Goal: Find specific page/section: Find specific page/section

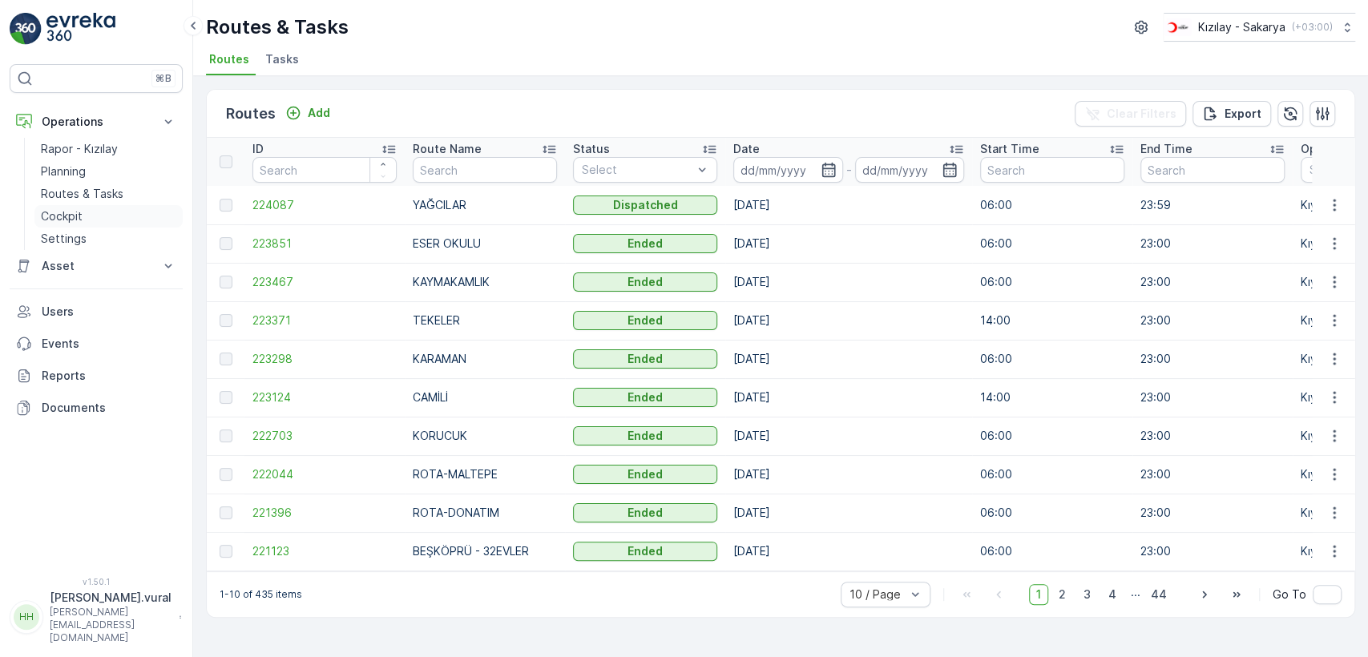
click at [51, 218] on p "Cockpit" at bounding box center [62, 216] width 42 height 16
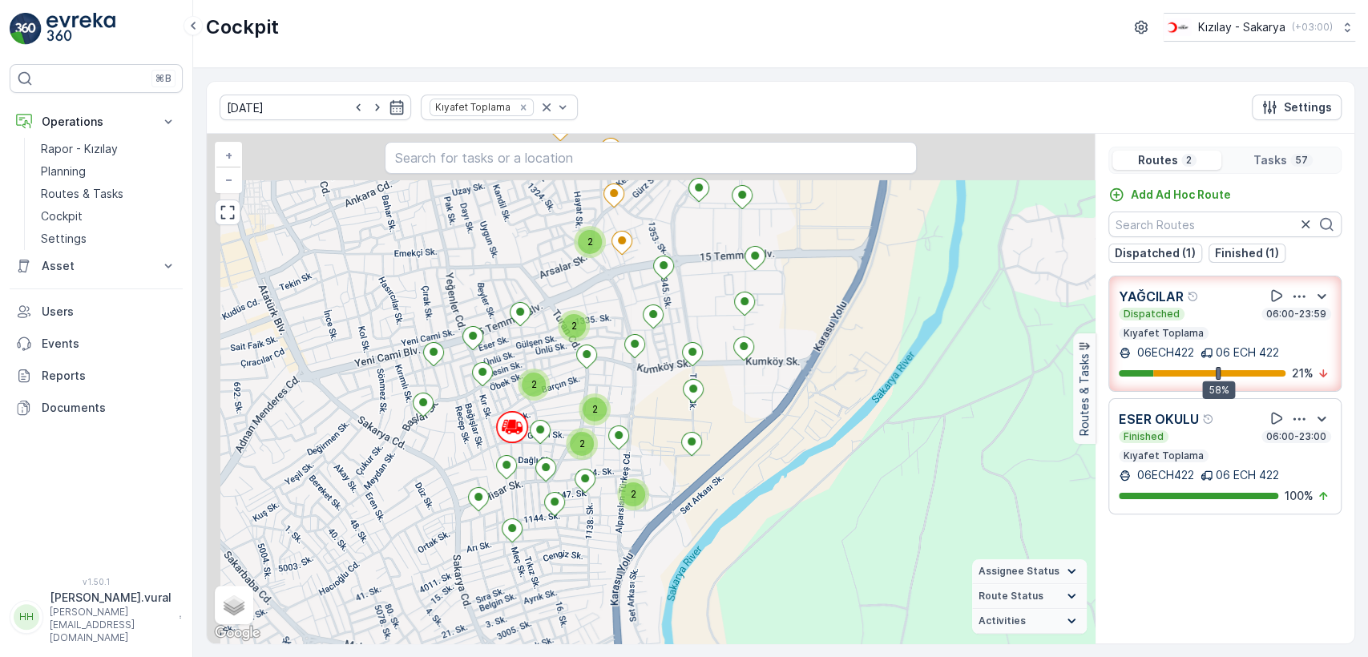
drag, startPoint x: 450, startPoint y: 260, endPoint x: 604, endPoint y: 552, distance: 330.9
click at [595, 492] on icon at bounding box center [585, 480] width 20 height 23
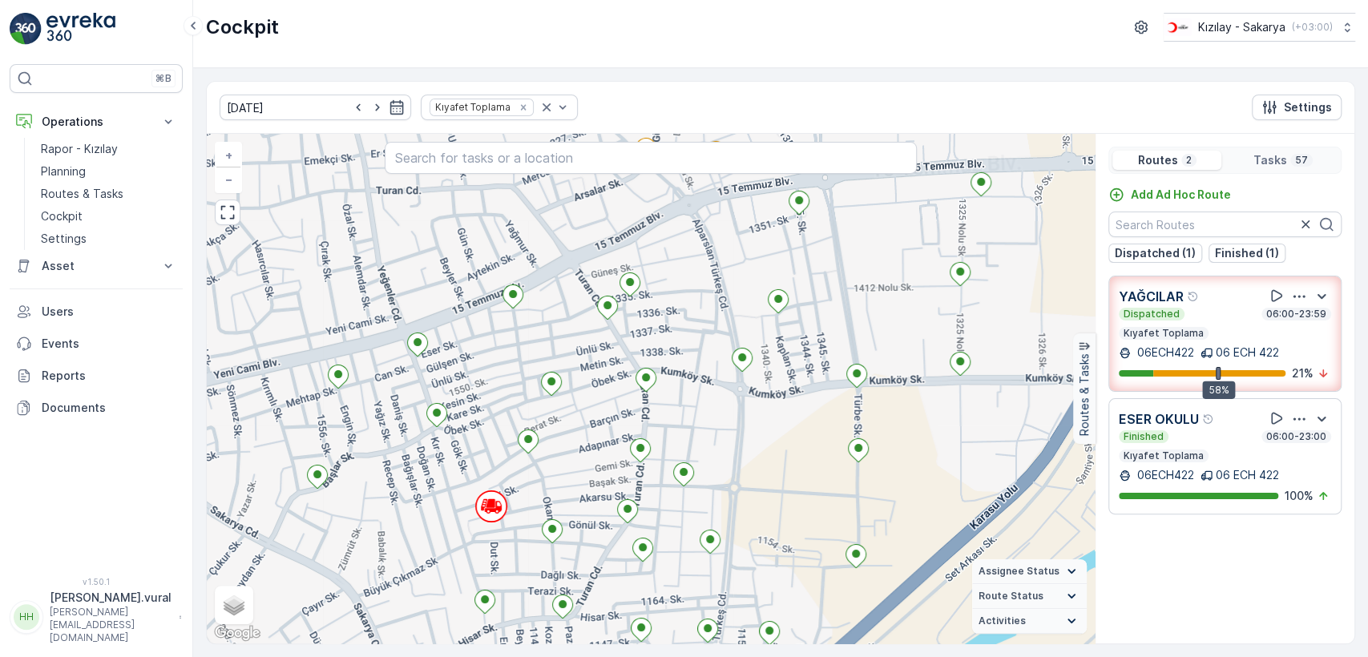
drag, startPoint x: 615, startPoint y: 331, endPoint x: 597, endPoint y: 502, distance: 171.7
click at [597, 502] on div "+ − Satellite Roadmap Terrain Hybrid Leaflet Keyboard shortcuts Map Data Map da…" at bounding box center [651, 389] width 888 height 510
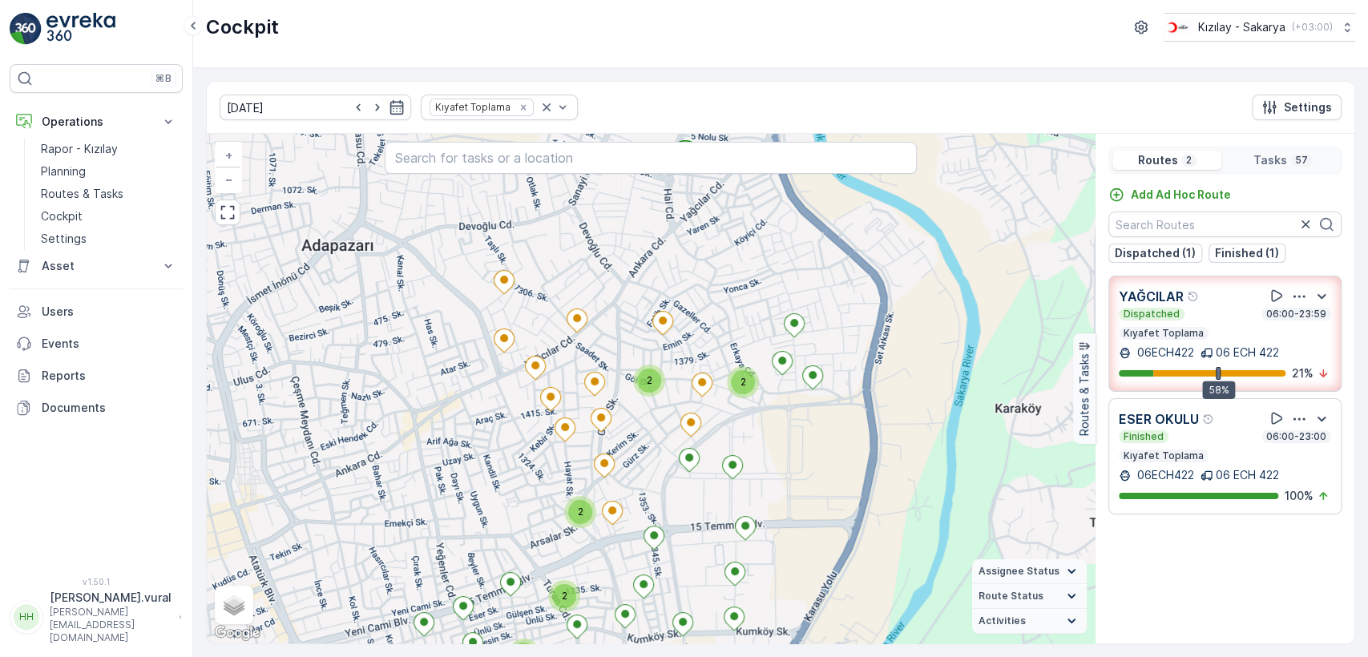
drag, startPoint x: 664, startPoint y: 332, endPoint x: 630, endPoint y: 418, distance: 93.2
click at [630, 418] on div "2 2 2 2 2 2 2 2 + − Satellite Roadmap Terrain Hybrid Leaflet Keyboard shortcuts…" at bounding box center [651, 389] width 888 height 510
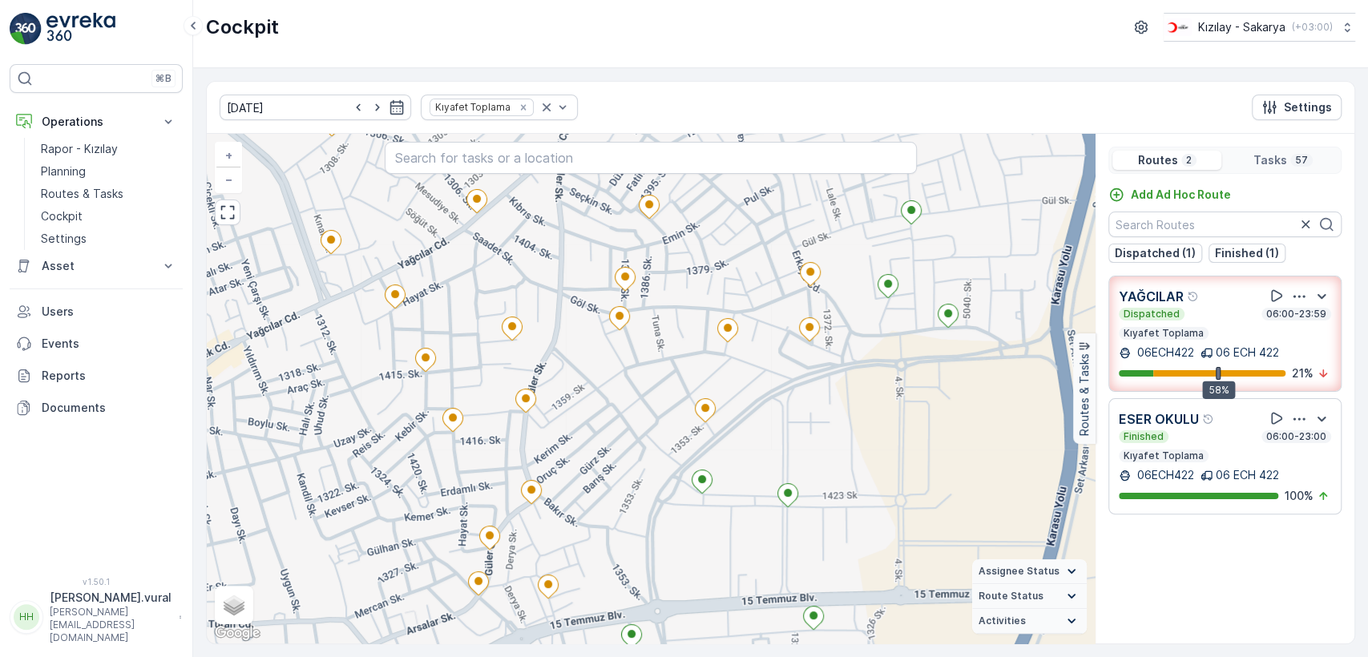
drag, startPoint x: 743, startPoint y: 454, endPoint x: 776, endPoint y: 401, distance: 62.3
click at [776, 401] on div "+ − Satellite Roadmap Terrain Hybrid Leaflet Keyboard shortcuts Map Data Map da…" at bounding box center [651, 389] width 888 height 510
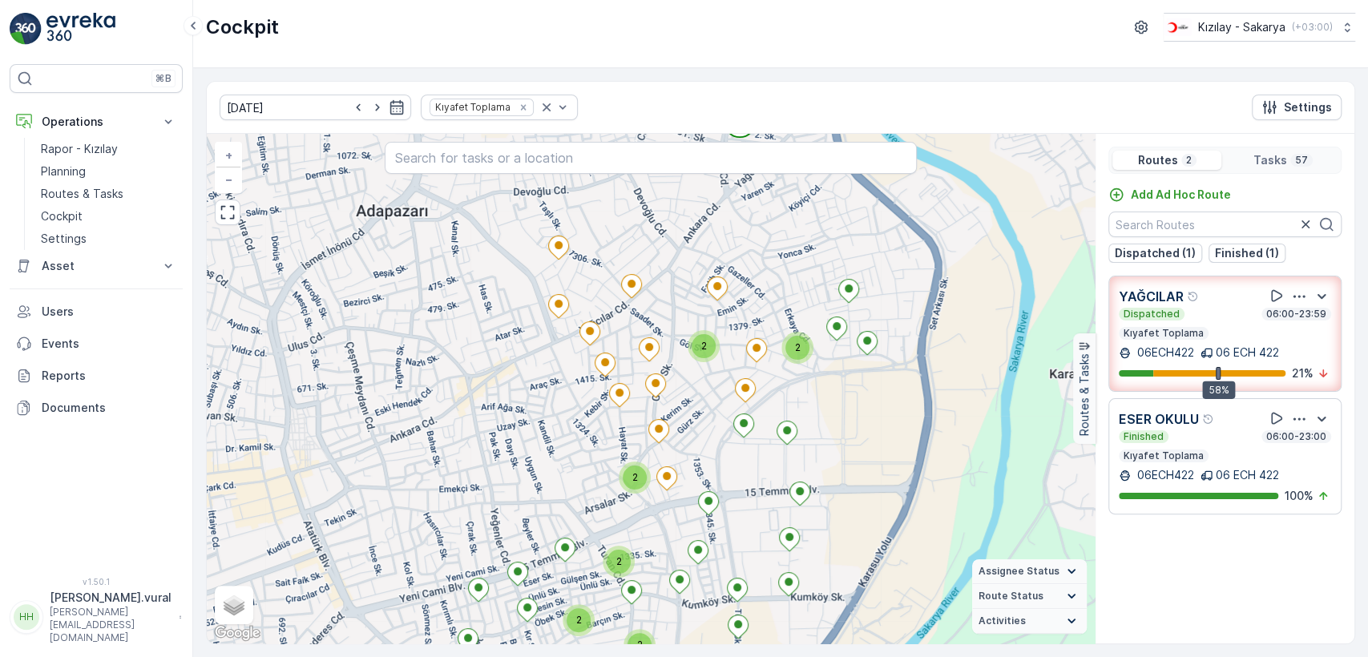
drag, startPoint x: 647, startPoint y: 553, endPoint x: 670, endPoint y: 421, distance: 134.3
click at [670, 422] on div "2 2 2 2 2 2 2 2 + − Satellite Roadmap Terrain Hybrid Leaflet Keyboard shortcuts…" at bounding box center [651, 389] width 888 height 510
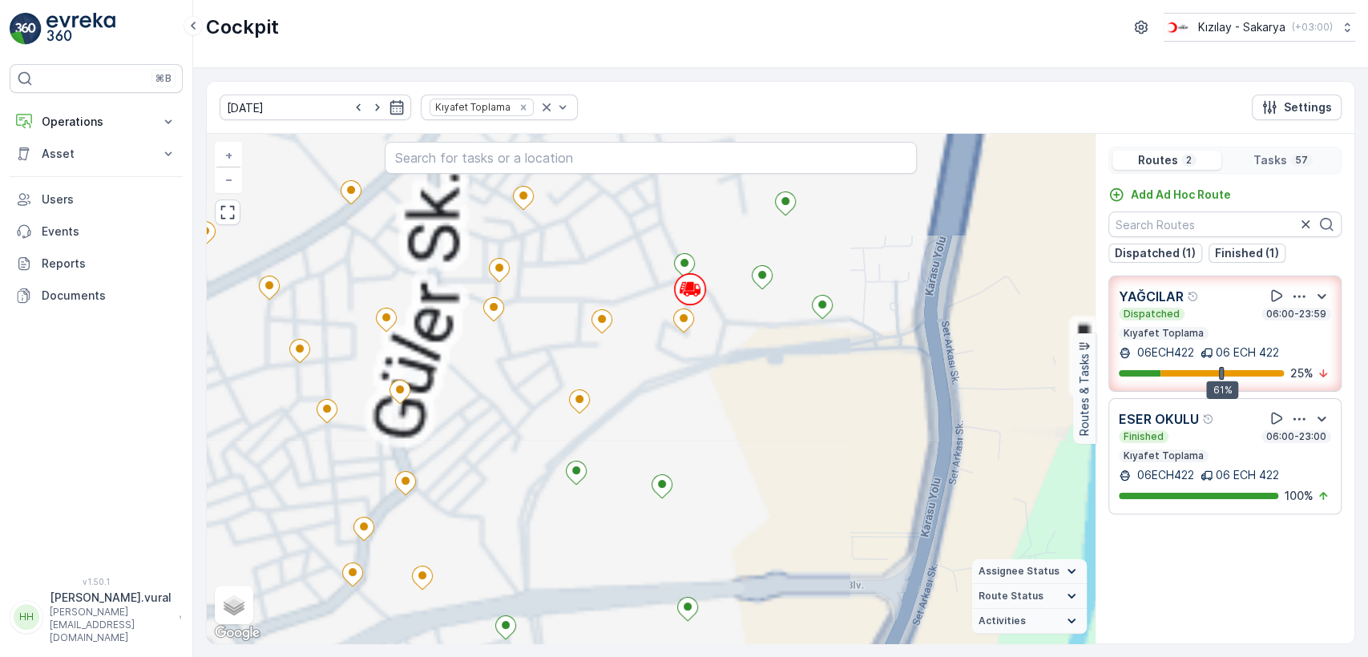
click at [720, 367] on div "2 2 2 2 2 2 2 2 + − Satellite Roadmap Terrain Hybrid Leaflet Keyboard shortcuts…" at bounding box center [651, 389] width 888 height 510
